Goal: Transaction & Acquisition: Purchase product/service

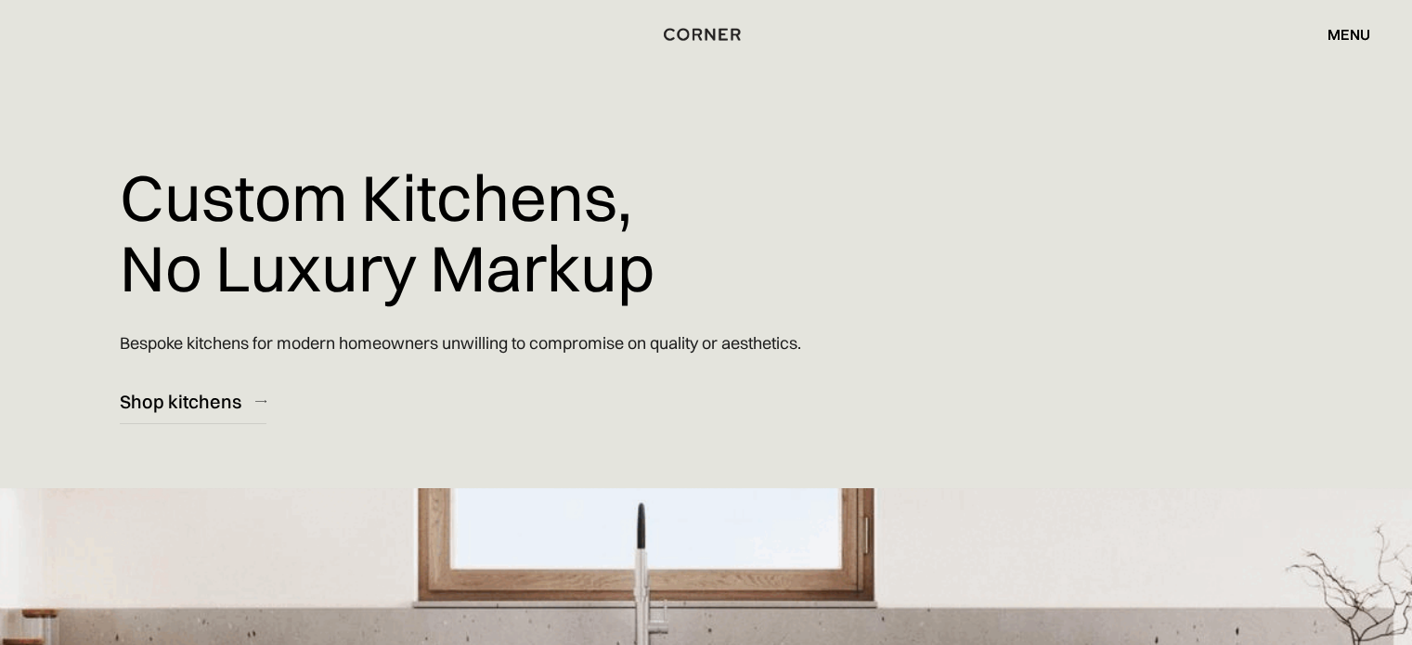
click at [1357, 27] on div "menu" at bounding box center [1349, 34] width 43 height 15
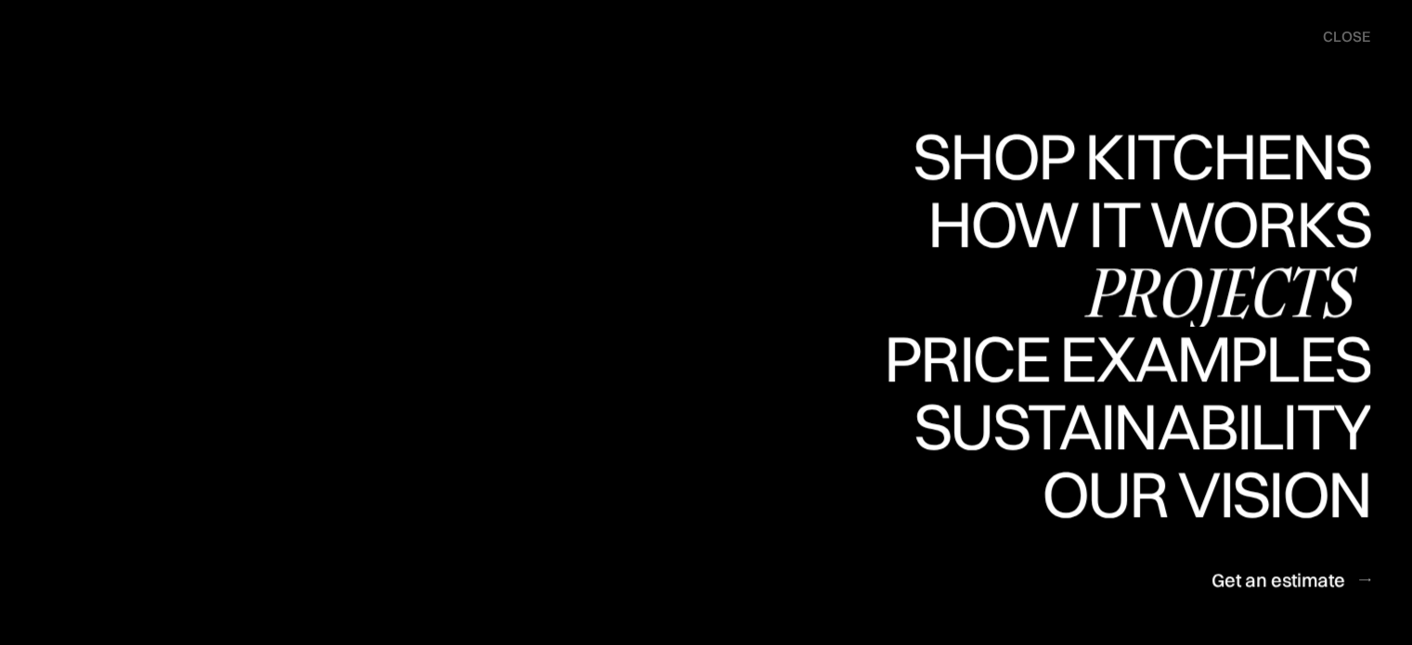
click at [0, 0] on div "Projects" at bounding box center [0, 0] width 0 height 0
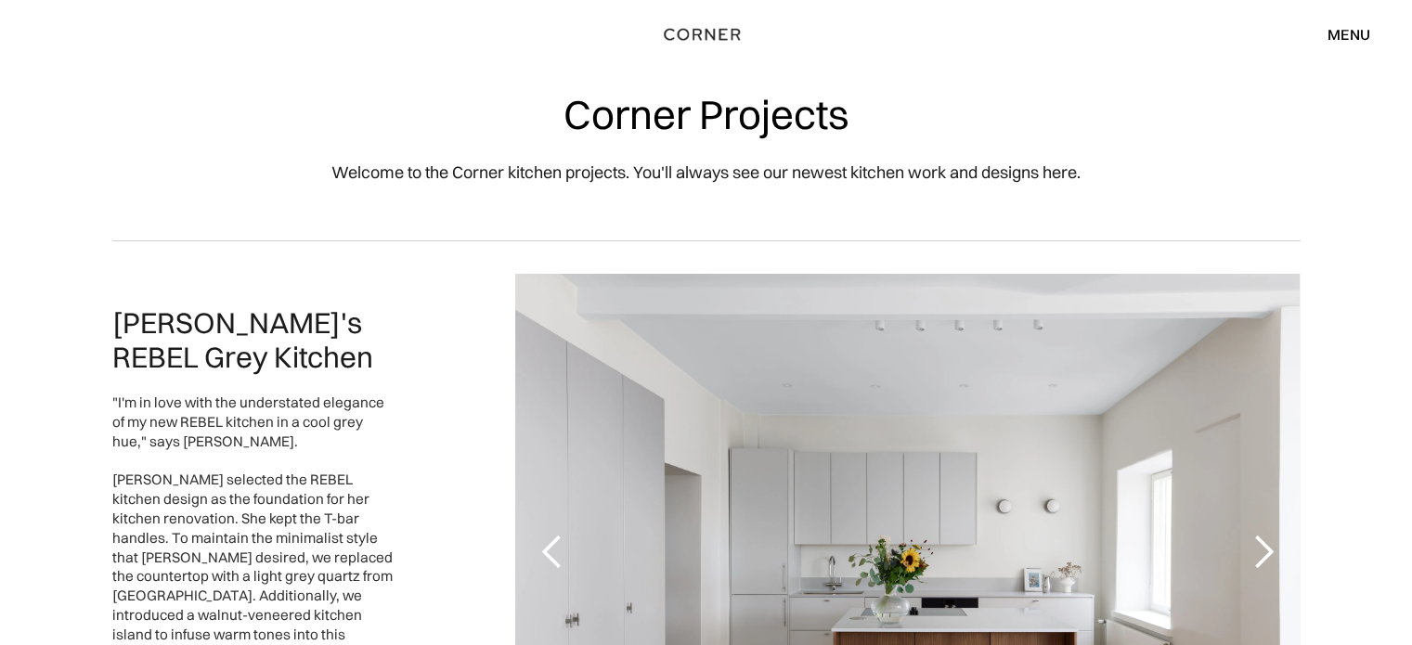
click at [1348, 47] on div "menu close" at bounding box center [1339, 35] width 61 height 32
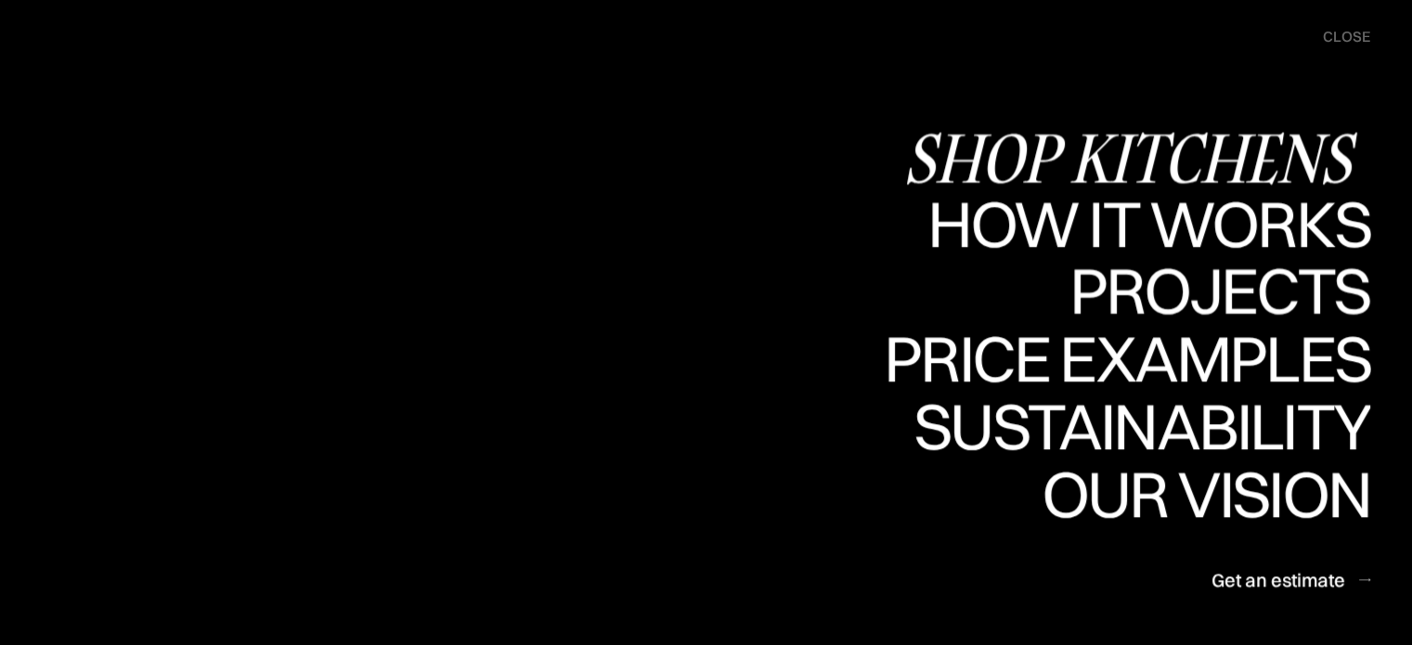
click at [1169, 170] on div "Shop Kitchens" at bounding box center [1137, 157] width 467 height 65
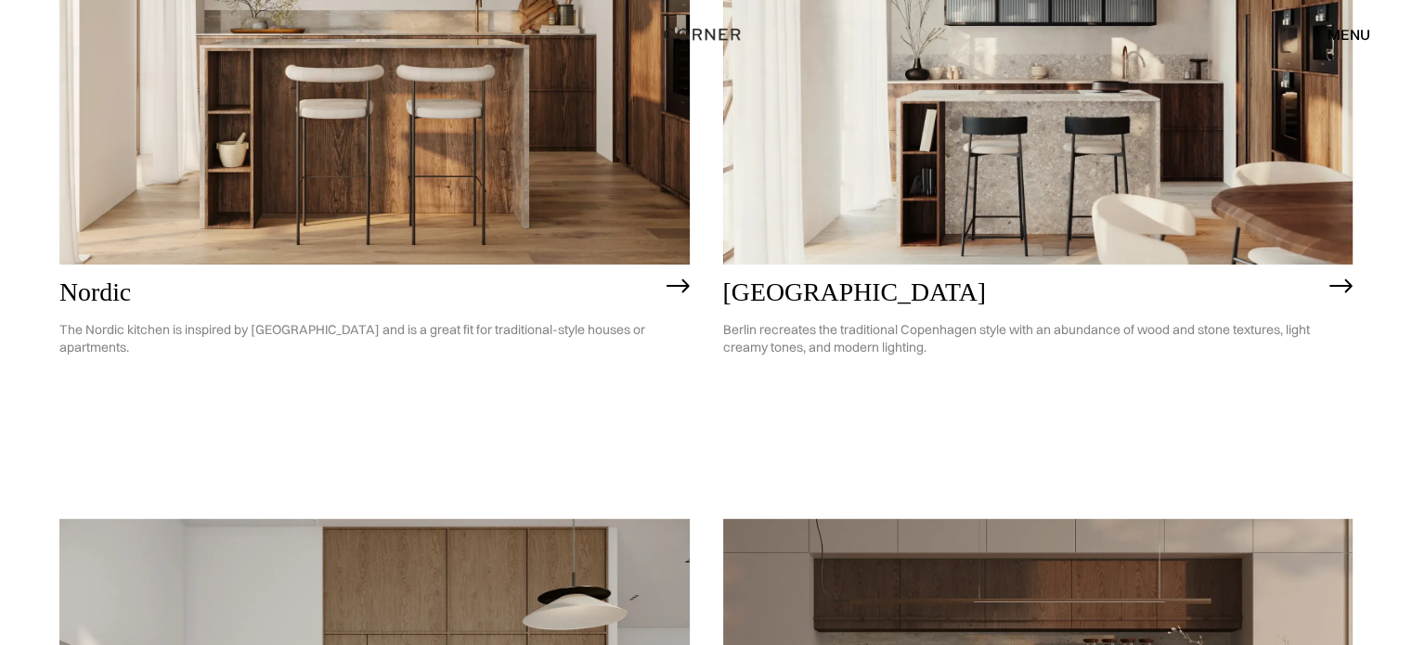
scroll to position [530, 0]
click at [990, 144] on img at bounding box center [1038, 11] width 631 height 504
